Goal: Navigation & Orientation: Find specific page/section

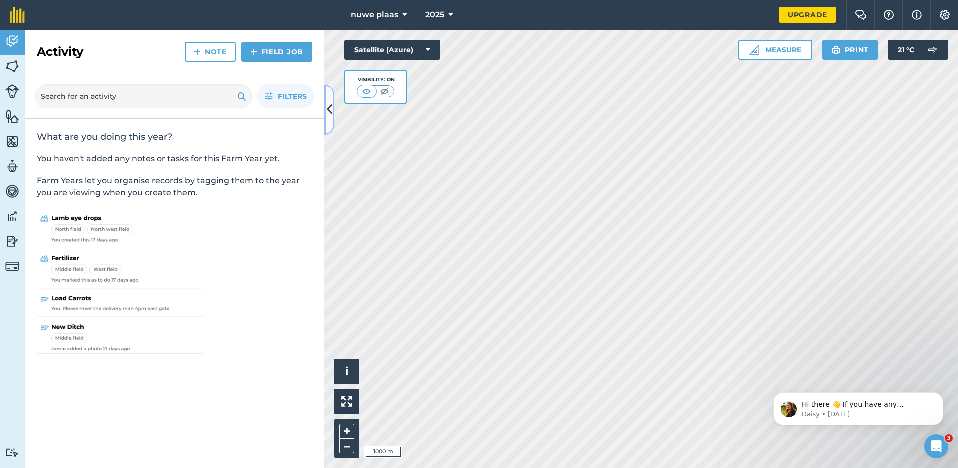
click at [329, 110] on icon at bounding box center [329, 109] width 5 height 17
